Goal: Find specific page/section: Find specific page/section

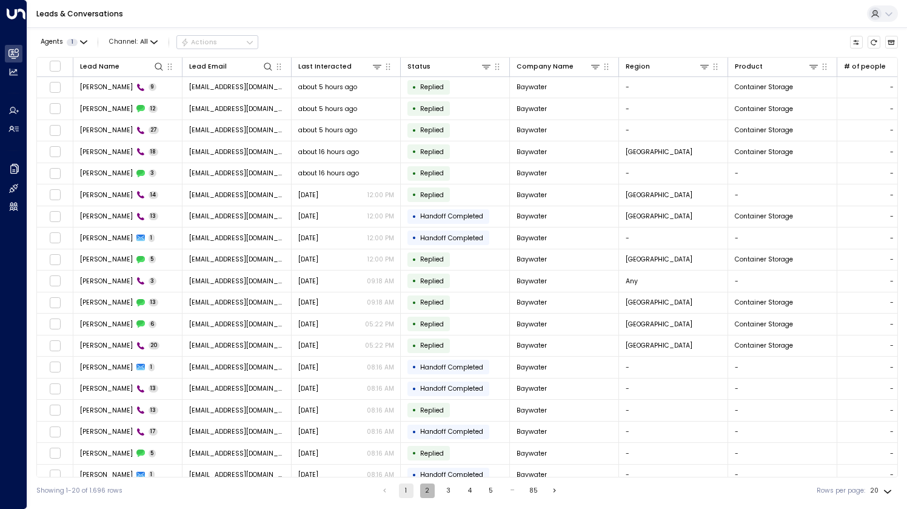
click at [429, 489] on button "2" at bounding box center [427, 490] width 15 height 15
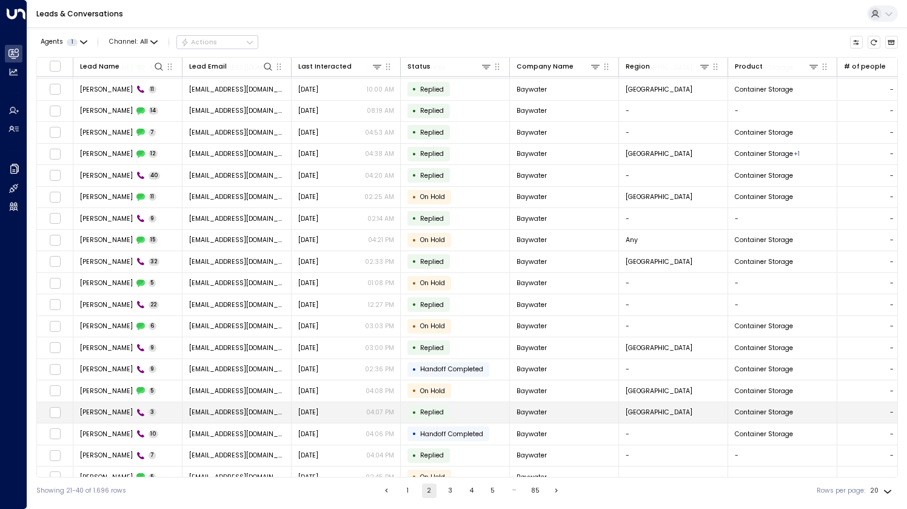
scroll to position [28, 0]
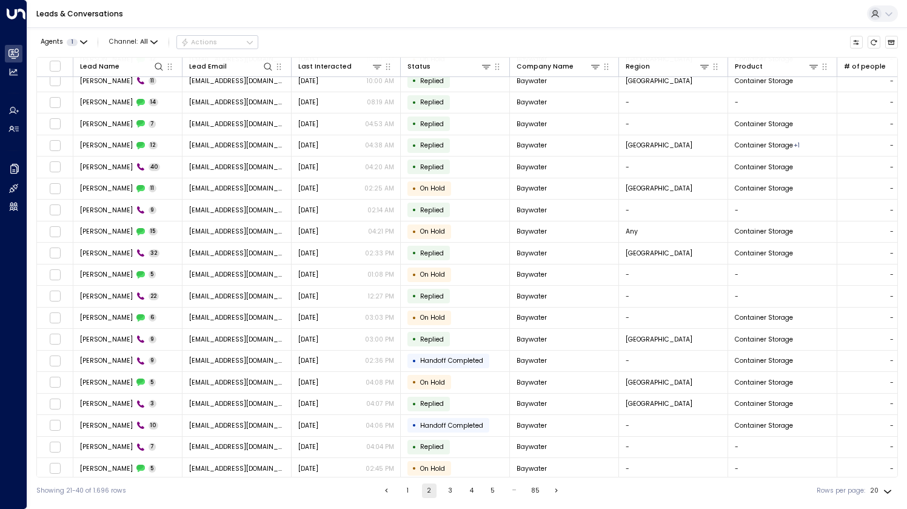
click at [446, 492] on button "3" at bounding box center [450, 490] width 15 height 15
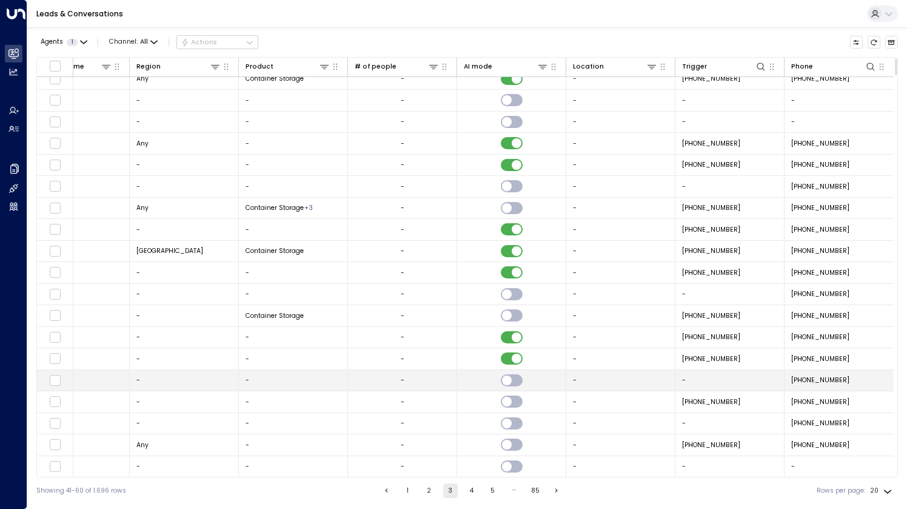
scroll to position [0, 491]
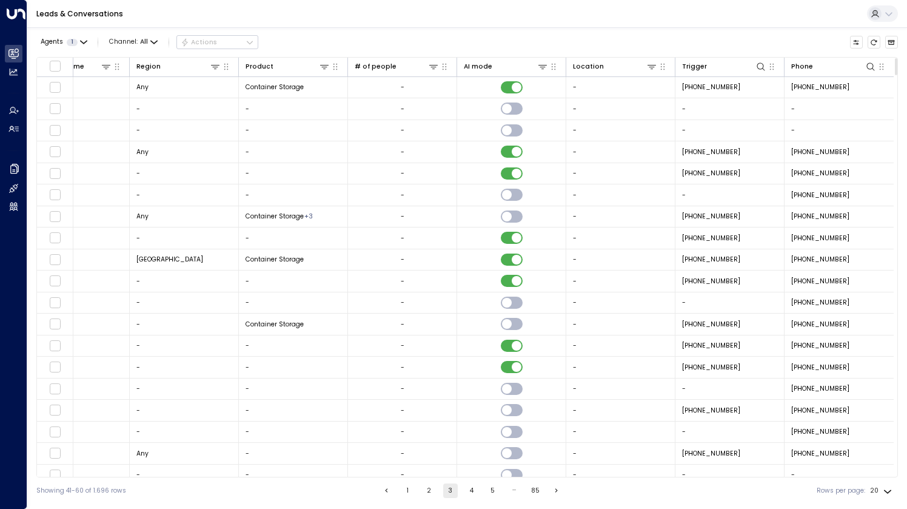
click at [426, 493] on button "2" at bounding box center [429, 490] width 15 height 15
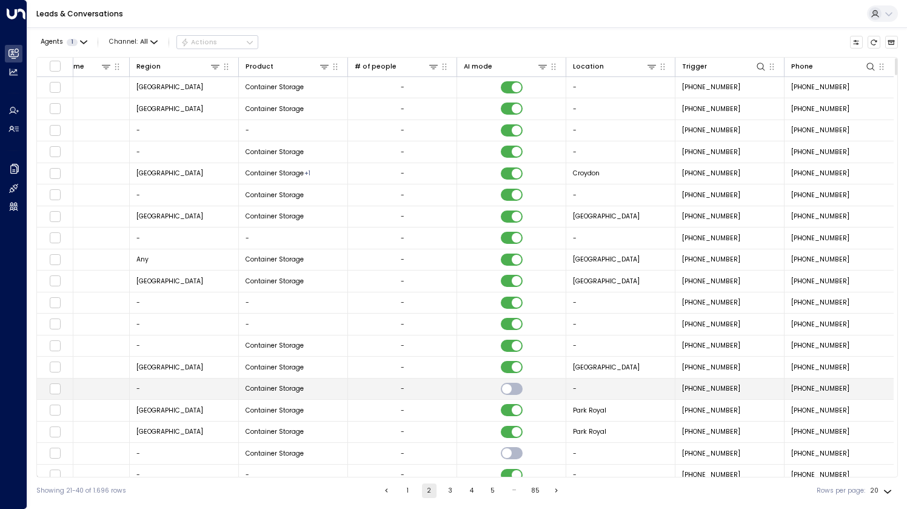
scroll to position [28, 491]
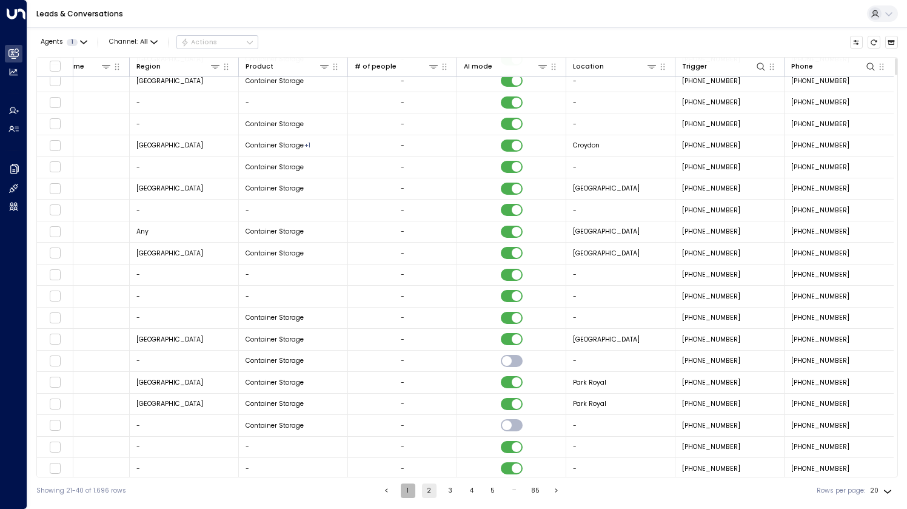
click at [409, 491] on button "1" at bounding box center [408, 490] width 15 height 15
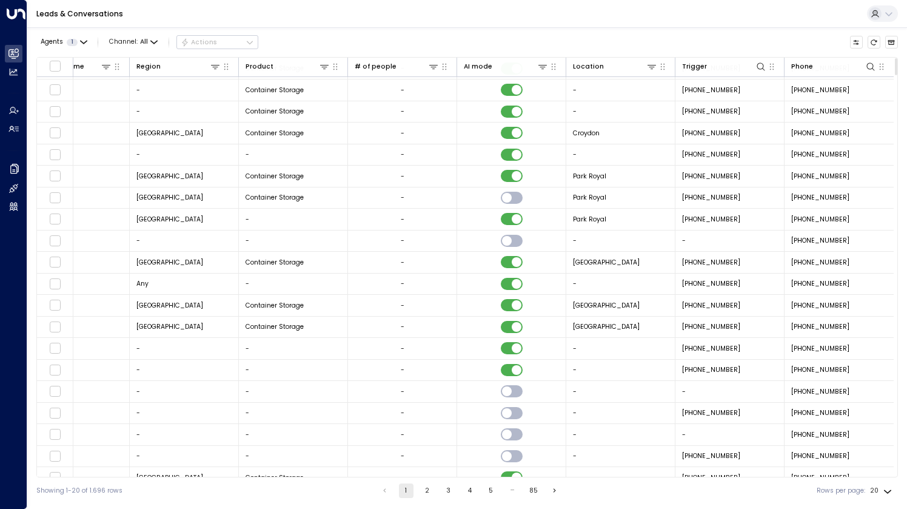
scroll to position [28, 491]
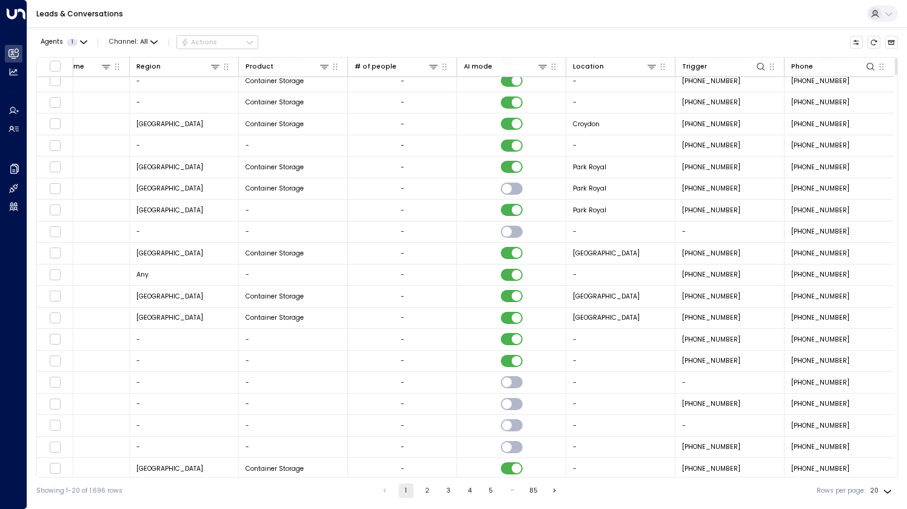
click at [422, 491] on button "2" at bounding box center [427, 490] width 15 height 15
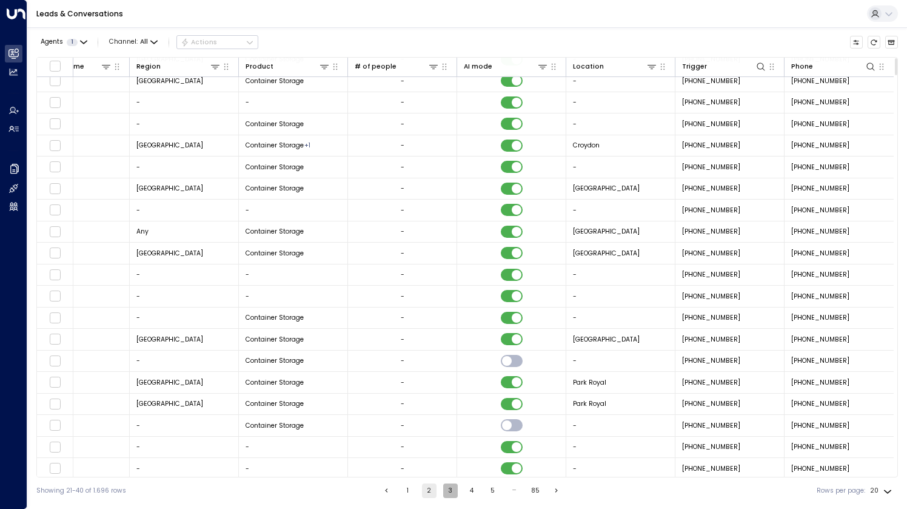
click at [449, 491] on button "3" at bounding box center [450, 490] width 15 height 15
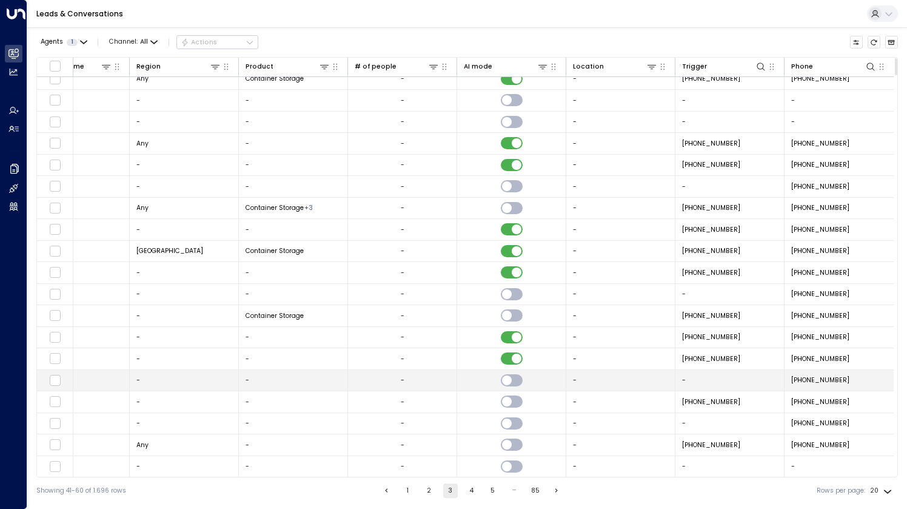
scroll to position [0, 491]
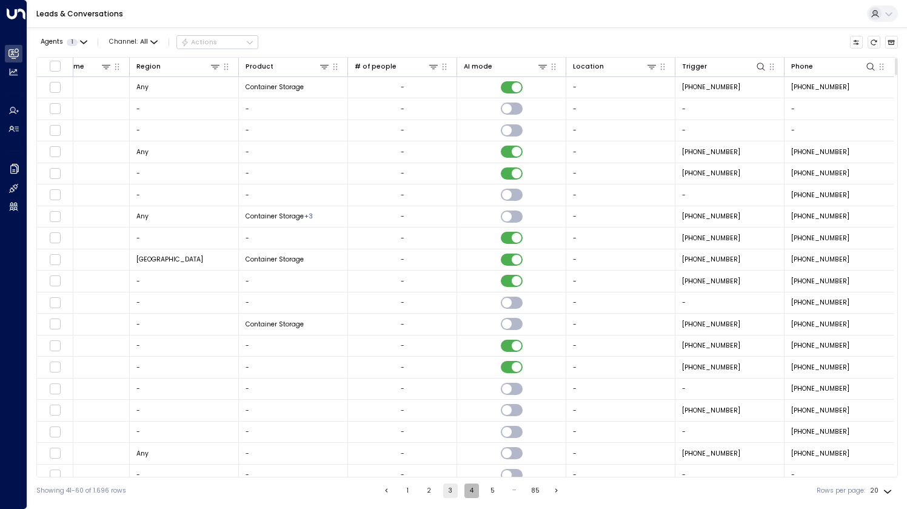
click at [469, 492] on button "4" at bounding box center [471, 490] width 15 height 15
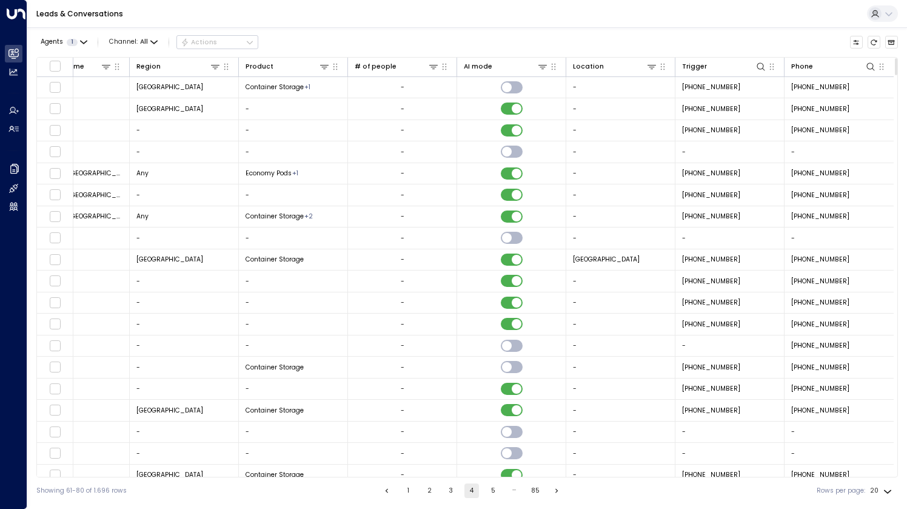
scroll to position [28, 491]
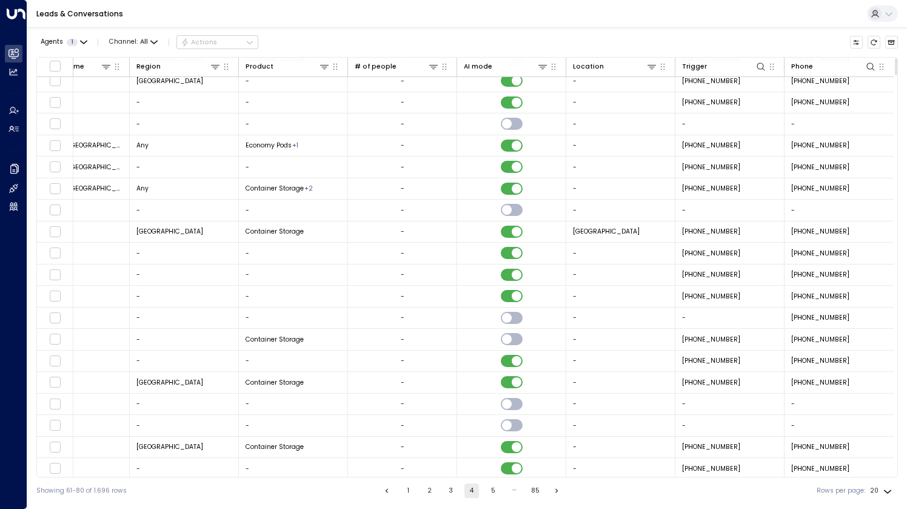
click at [491, 494] on button "5" at bounding box center [493, 490] width 15 height 15
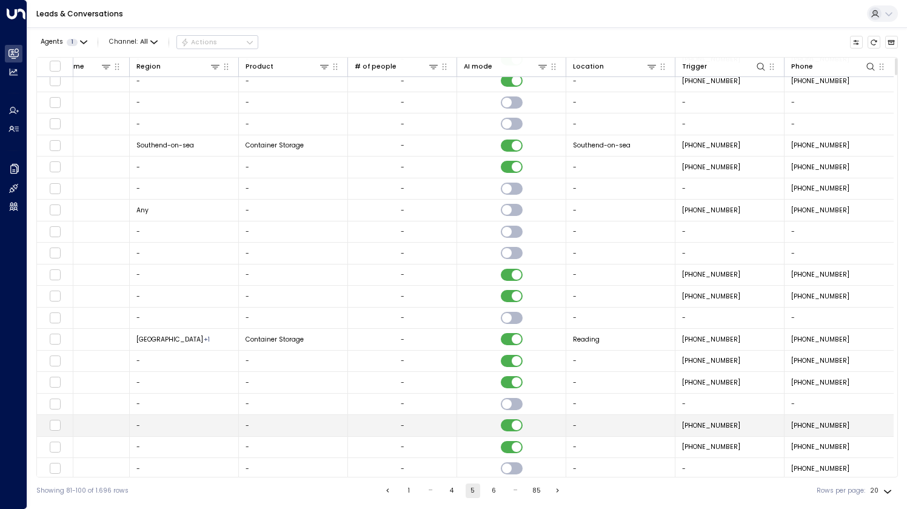
scroll to position [0, 491]
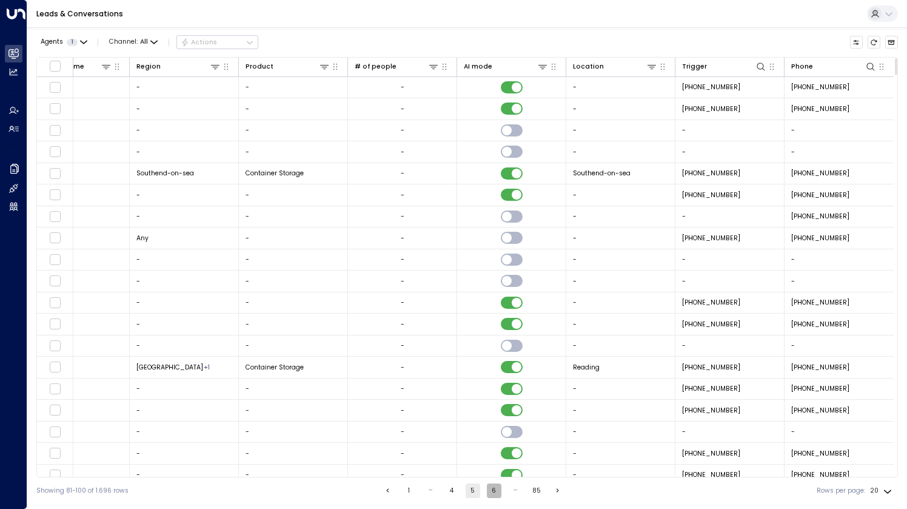
click at [491, 489] on button "6" at bounding box center [494, 490] width 15 height 15
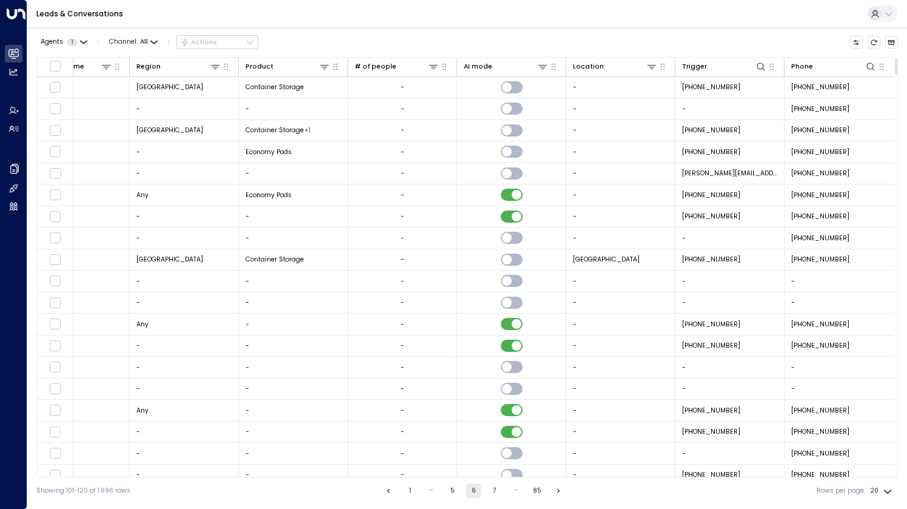
drag, startPoint x: 651, startPoint y: 477, endPoint x: 537, endPoint y: 484, distance: 114.3
click at [537, 484] on div "Agents 1 Channel: All Actions Lead Name Lead Email Last Interacted Status Compa…" at bounding box center [467, 265] width 862 height 477
click at [866, 70] on icon at bounding box center [871, 67] width 10 height 10
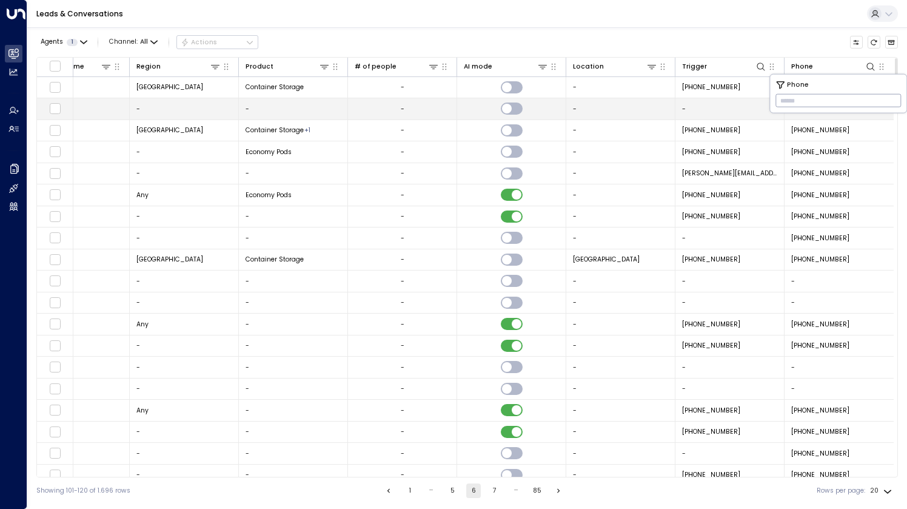
type input "**********"
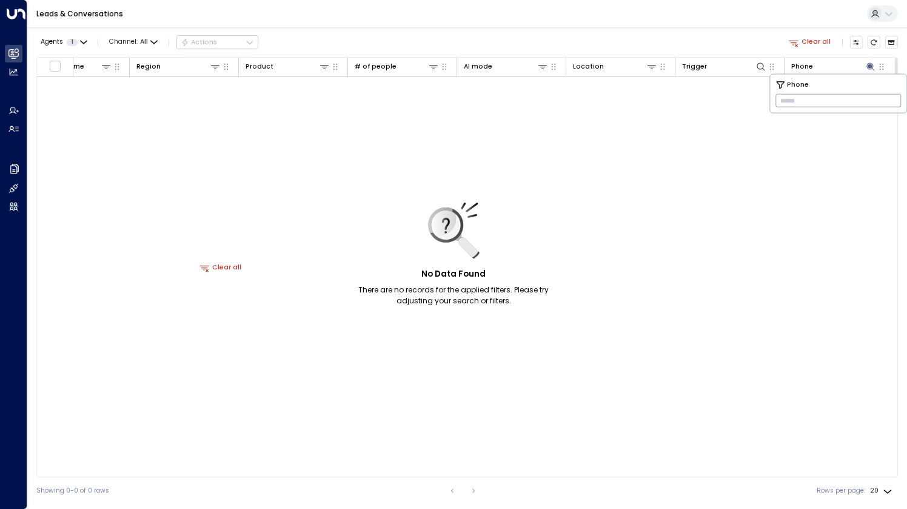
scroll to position [0, 488]
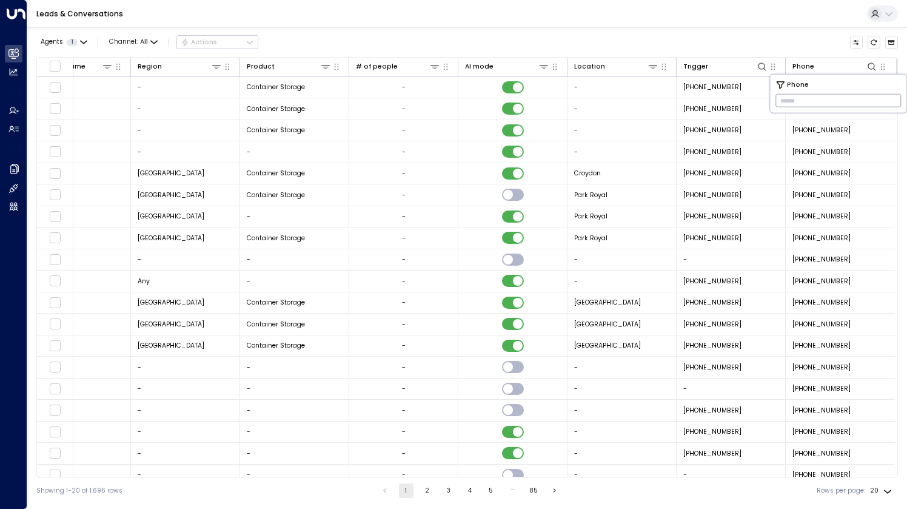
paste input "**********"
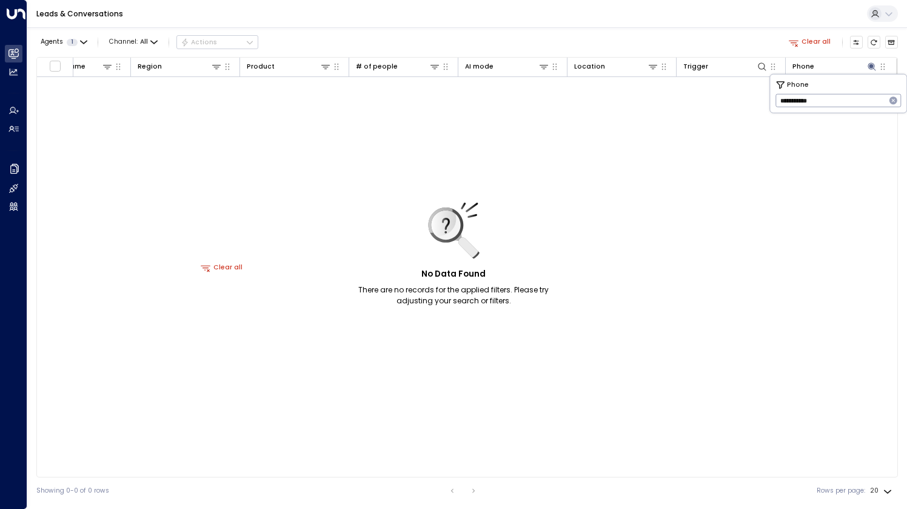
drag, startPoint x: 793, startPoint y: 101, endPoint x: 770, endPoint y: 100, distance: 23.0
click at [770, 100] on div "**********" at bounding box center [838, 94] width 136 height 38
type input "*******"
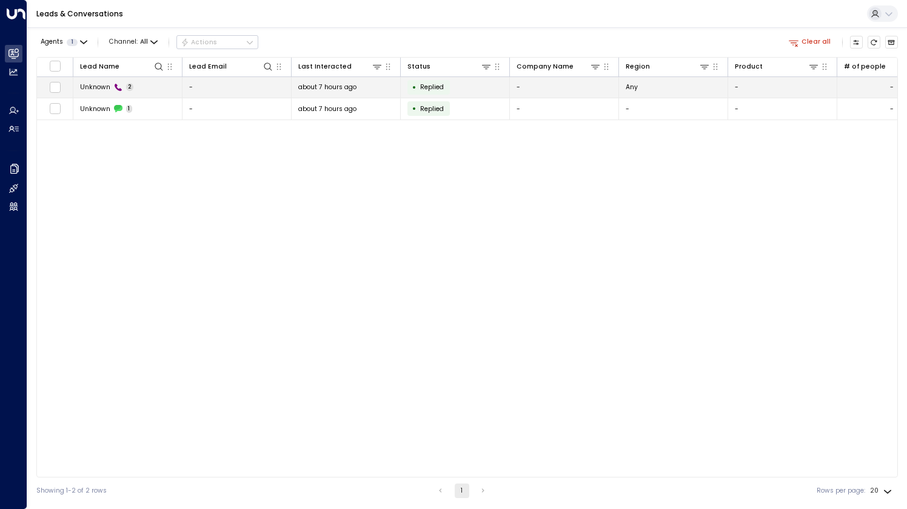
click at [92, 87] on span "Unknown" at bounding box center [95, 86] width 30 height 9
